Goal: Task Accomplishment & Management: Use online tool/utility

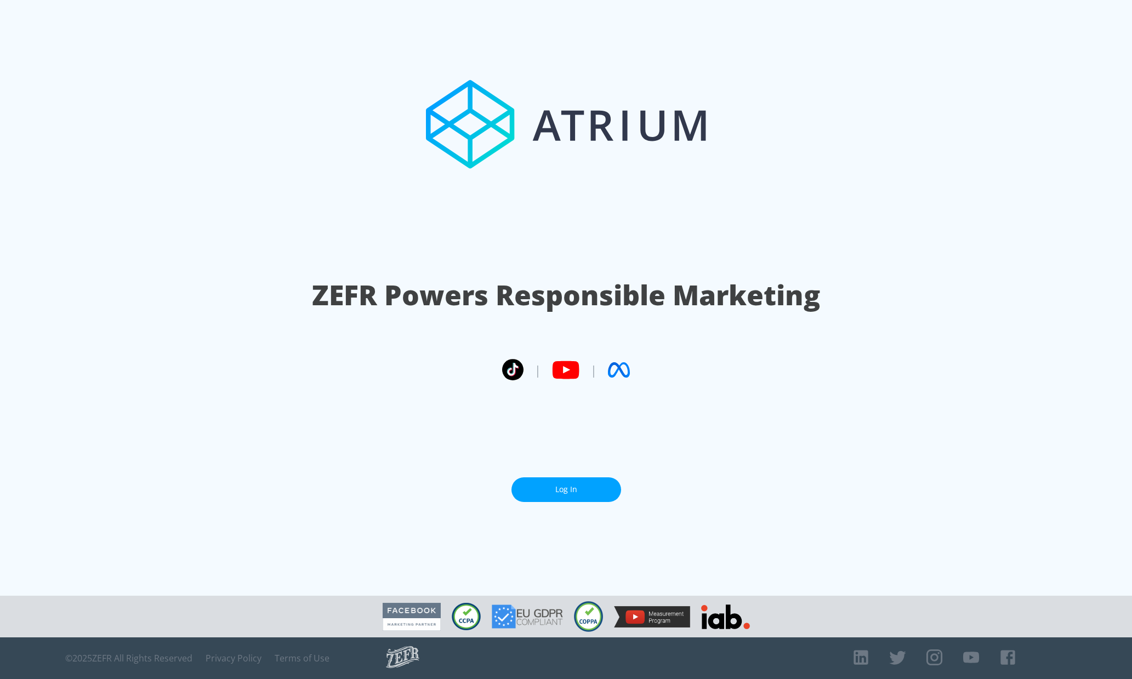
click at [583, 495] on link "Log In" at bounding box center [566, 490] width 110 height 25
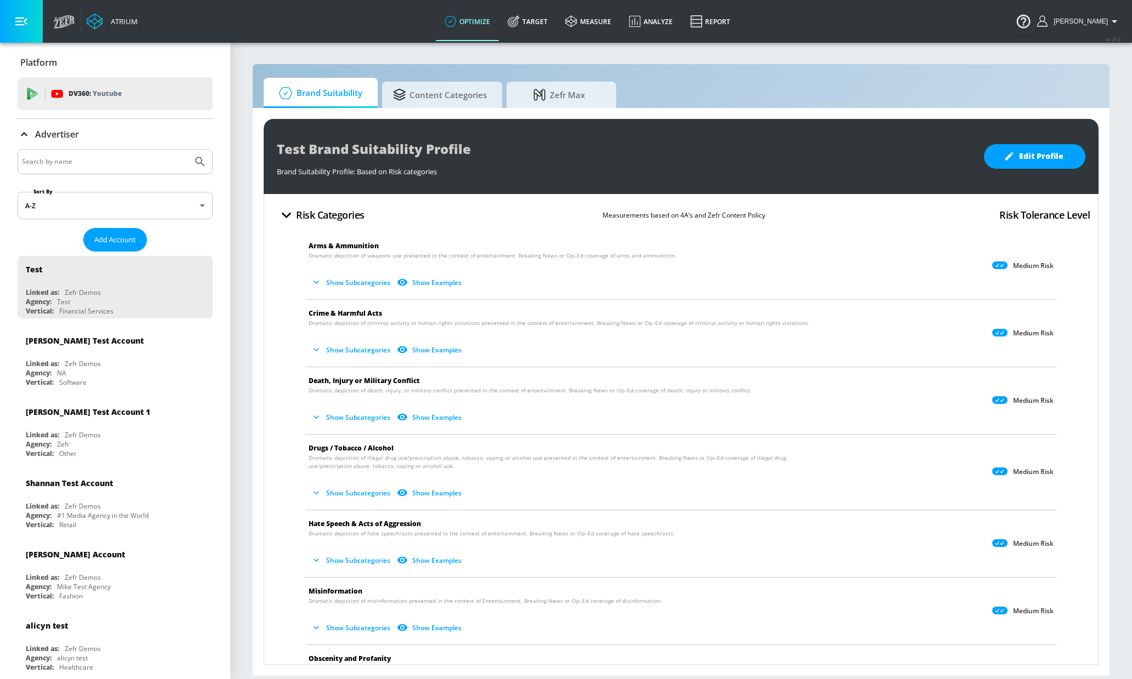
click at [127, 168] on input "Search by name" at bounding box center [105, 162] width 166 height 14
type input "lekh"
click at [188, 150] on button "Submit Search" at bounding box center [200, 162] width 24 height 24
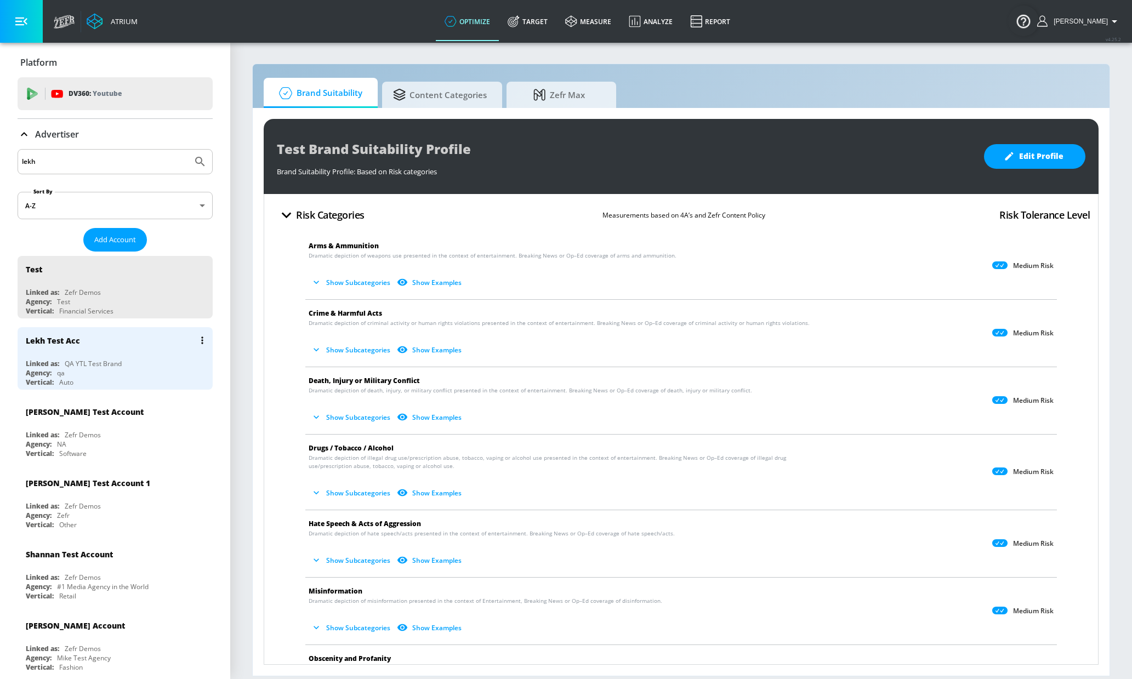
click at [103, 351] on div "Lekh Test Acc" at bounding box center [118, 340] width 184 height 26
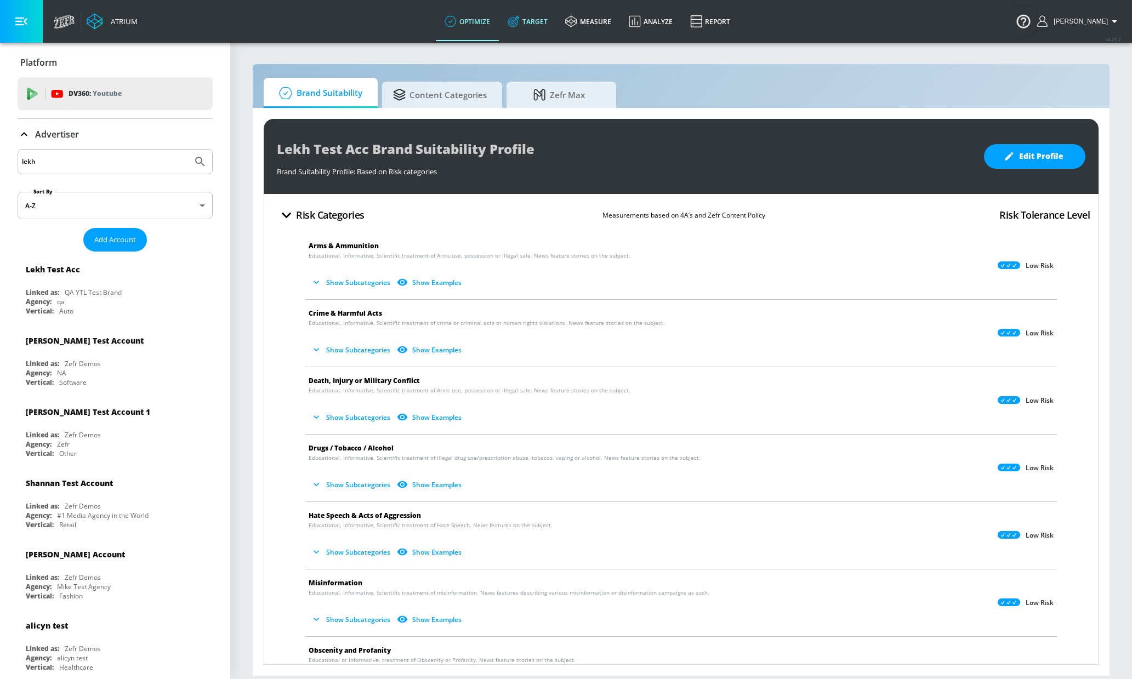
click at [555, 22] on link "Target" at bounding box center [528, 21] width 58 height 39
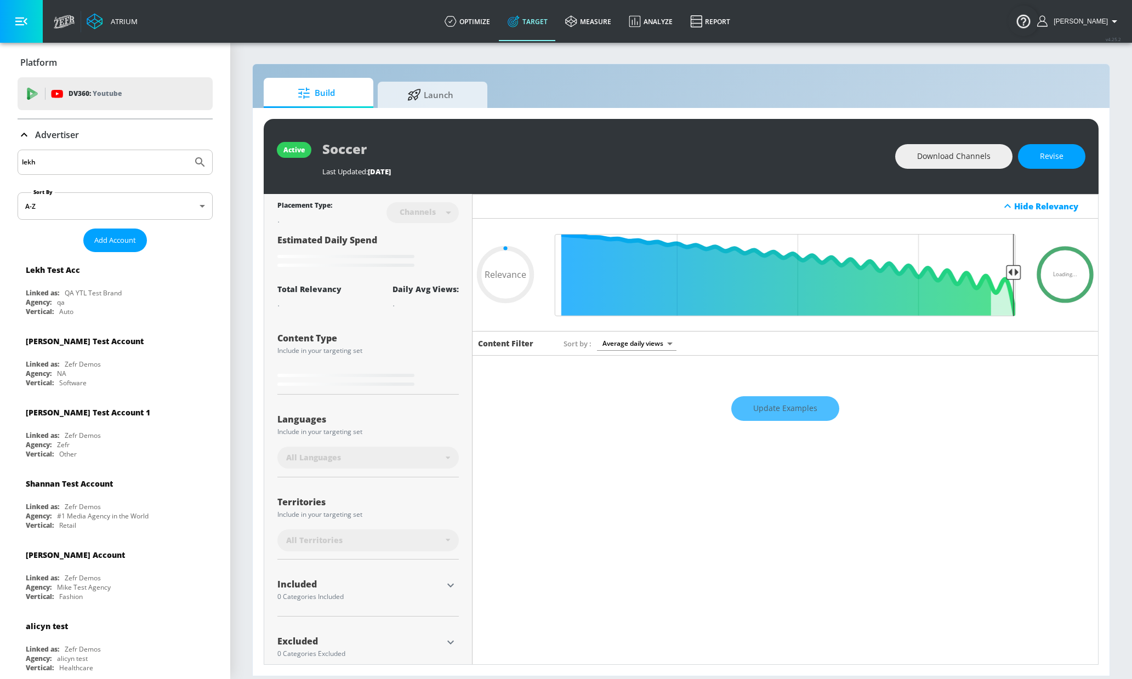
type input "0.7"
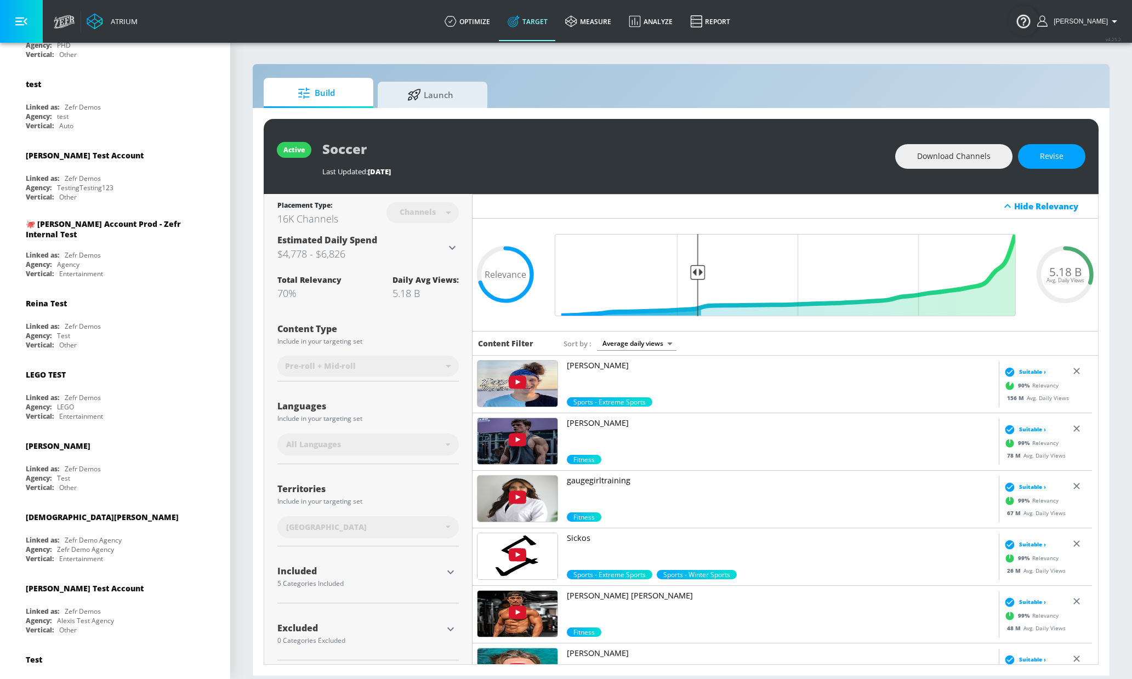
scroll to position [1919, 0]
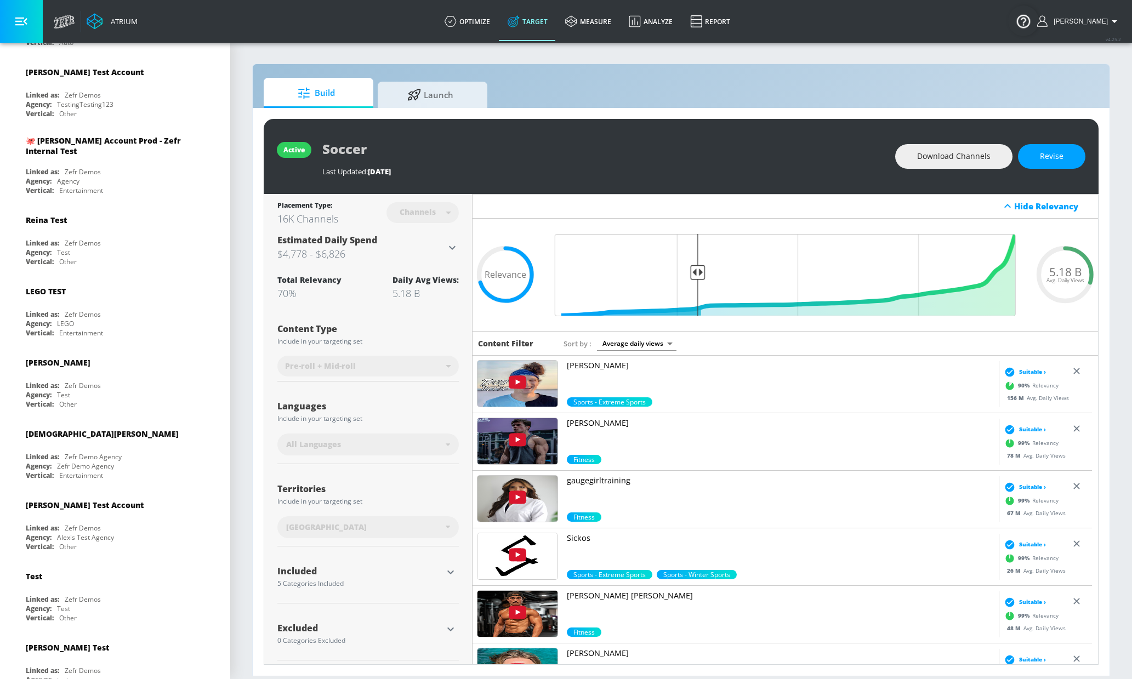
click at [613, 87] on div "Build Launch" at bounding box center [681, 93] width 835 height 30
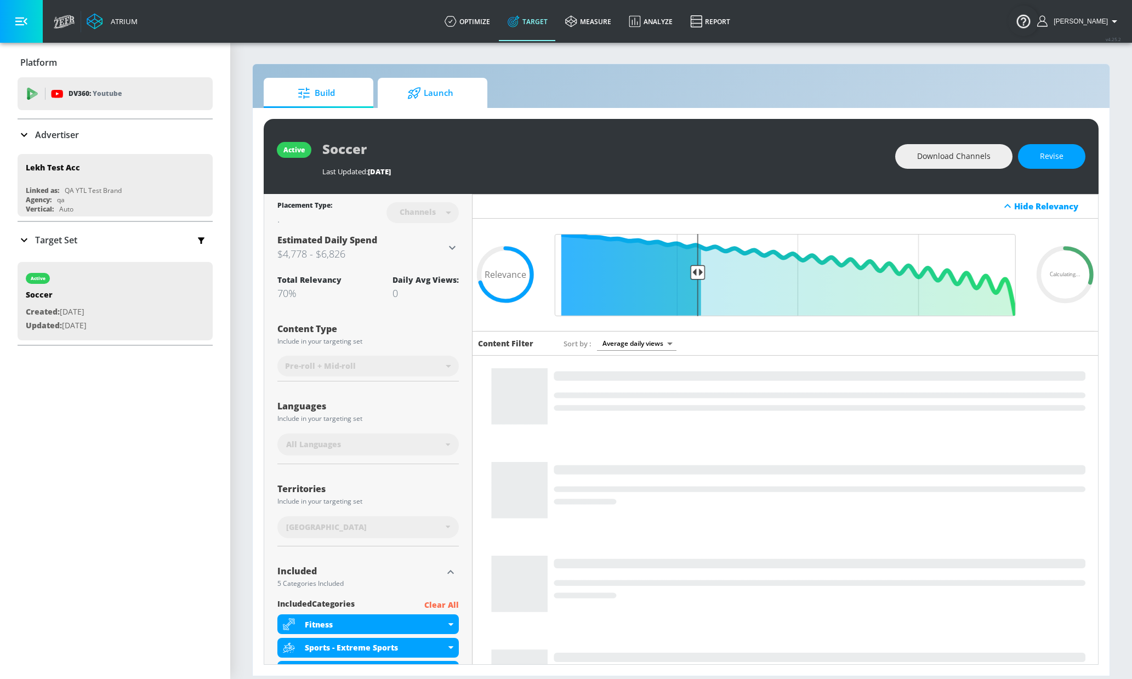
click at [423, 100] on span "Launch" at bounding box center [430, 93] width 83 height 26
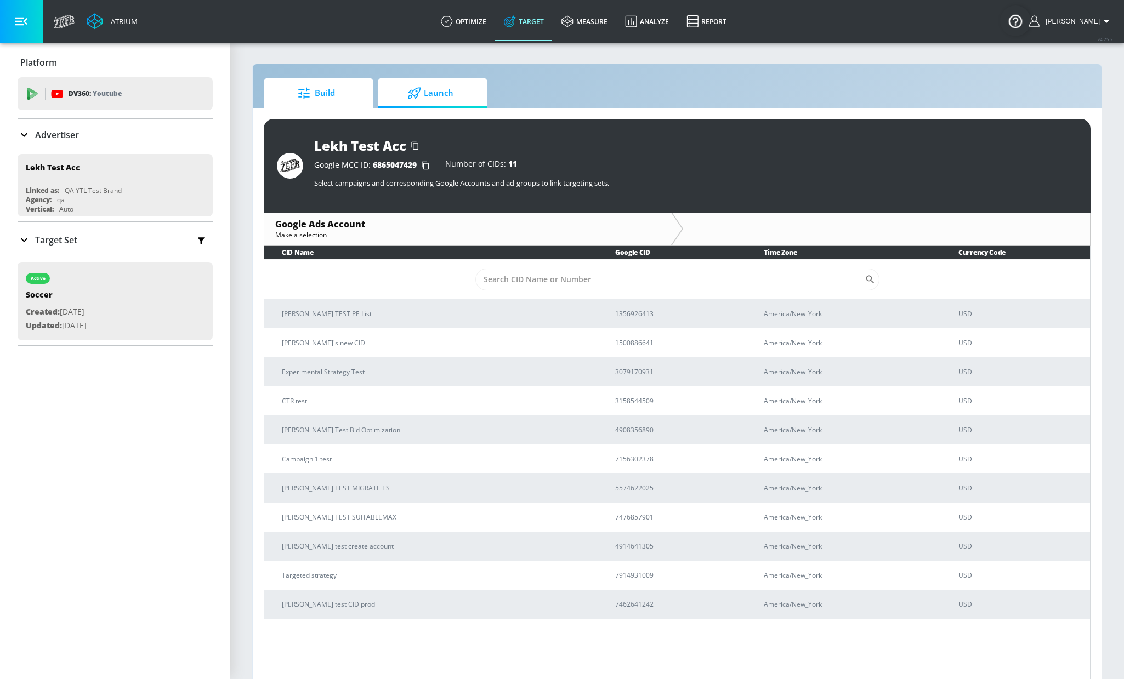
click at [358, 98] on link "Build" at bounding box center [319, 93] width 110 height 30
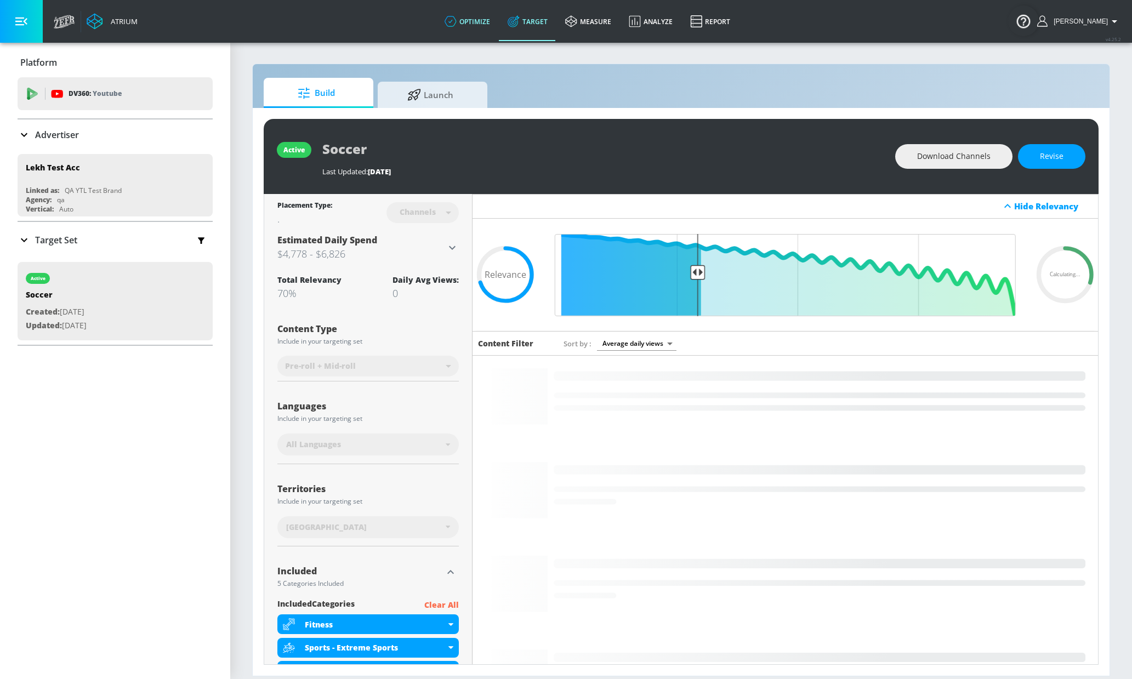
click at [478, 15] on link "optimize" at bounding box center [467, 21] width 63 height 39
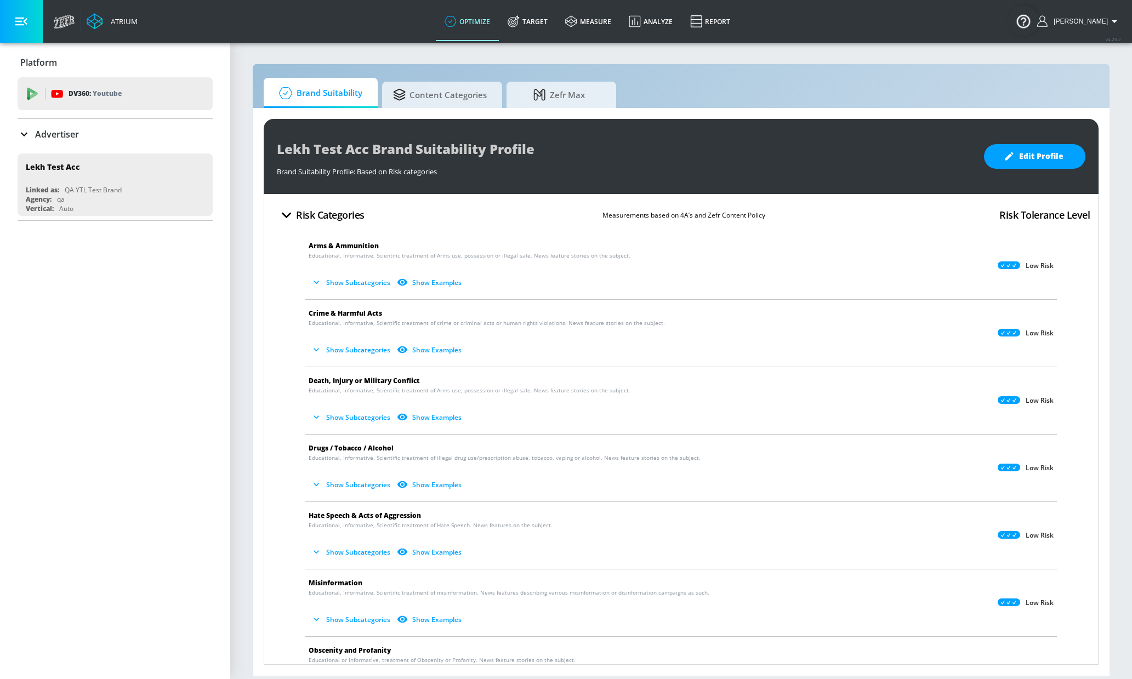
click at [435, 110] on div "Lekh Test Acc Brand Suitability Profile Brand Suitability Profile: Based on Ris…" at bounding box center [681, 392] width 857 height 568
click at [441, 99] on span "Content Categories" at bounding box center [440, 93] width 94 height 26
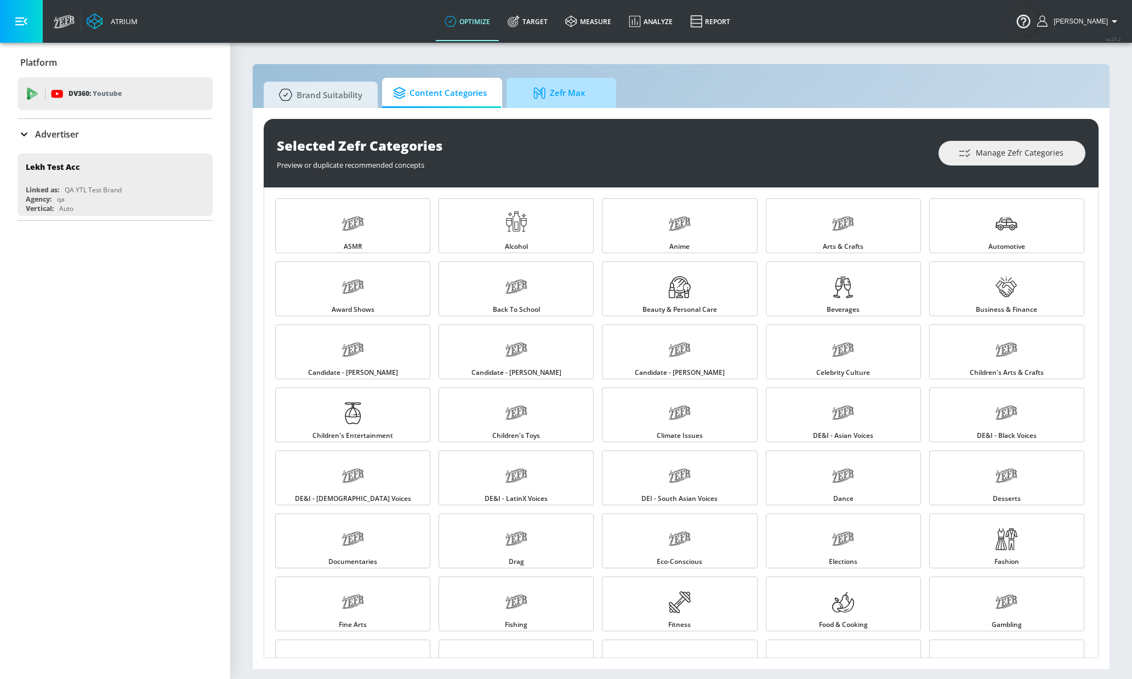
click at [549, 92] on span "Zefr Max" at bounding box center [559, 93] width 83 height 26
